Goal: Task Accomplishment & Management: Manage account settings

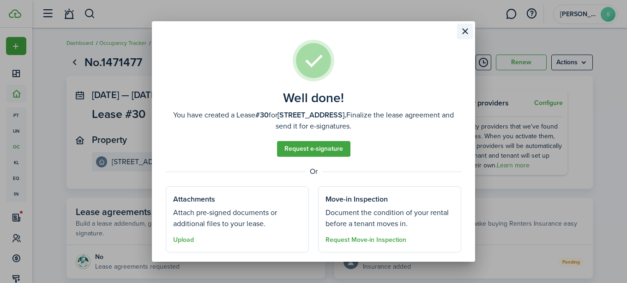
scroll to position [22, 0]
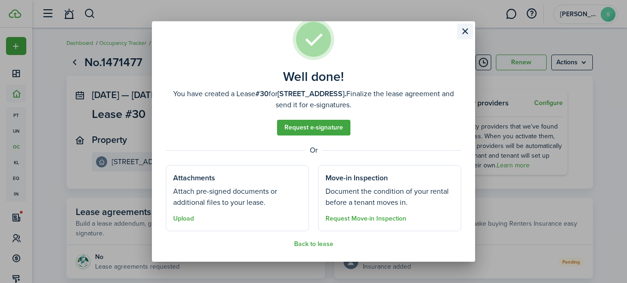
click at [463, 33] on button "Close modal" at bounding box center [465, 32] width 16 height 16
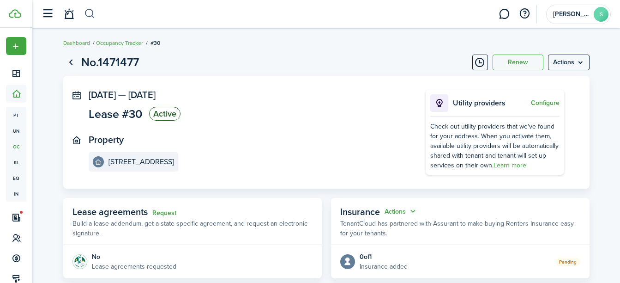
click at [88, 18] on button "button" at bounding box center [90, 14] width 12 height 16
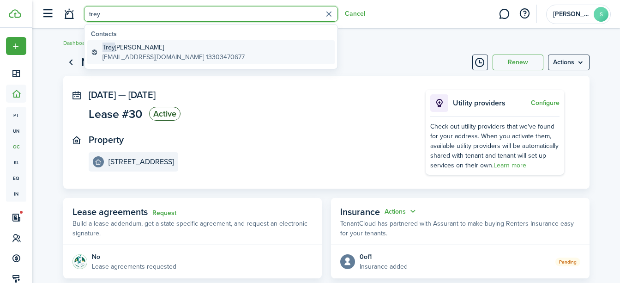
type input "trey"
click at [130, 51] on global-search-item-title "[PERSON_NAME]" at bounding box center [173, 47] width 142 height 10
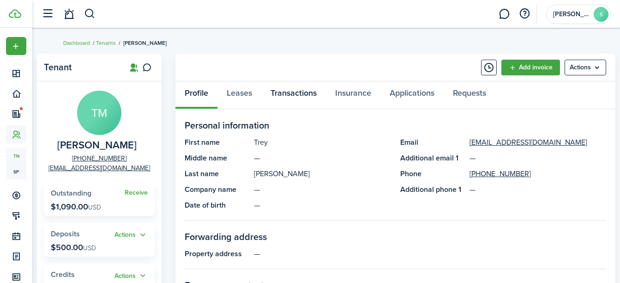
click at [300, 96] on link "Transactions" at bounding box center [293, 95] width 65 height 28
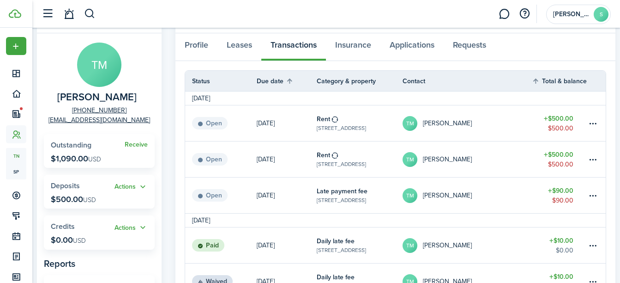
scroll to position [60, 0]
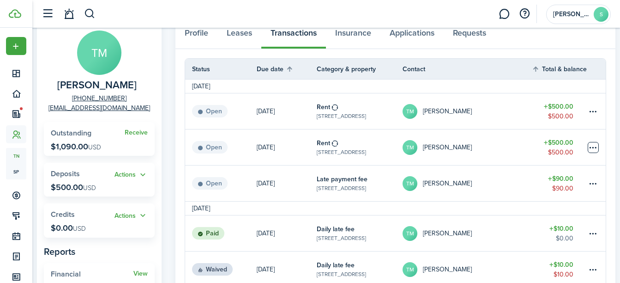
click at [589, 148] on table-menu-btn-icon at bounding box center [593, 147] width 11 height 11
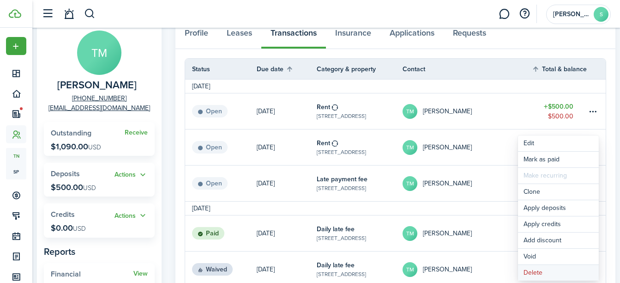
click at [541, 270] on button "Delete" at bounding box center [558, 272] width 81 height 16
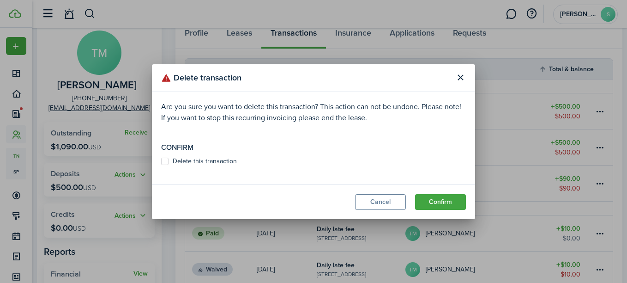
click at [167, 162] on label "Delete this transaction" at bounding box center [199, 160] width 76 height 7
click at [161, 161] on input "Delete this transaction" at bounding box center [161, 161] width 0 height 0
checkbox input "true"
click at [434, 203] on button "Confirm" at bounding box center [440, 202] width 51 height 16
